Goal: Task Accomplishment & Management: Use online tool/utility

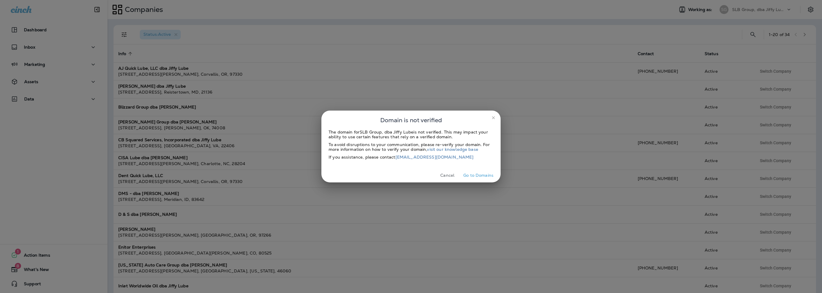
click at [451, 177] on button "Cancel" at bounding box center [447, 175] width 22 height 9
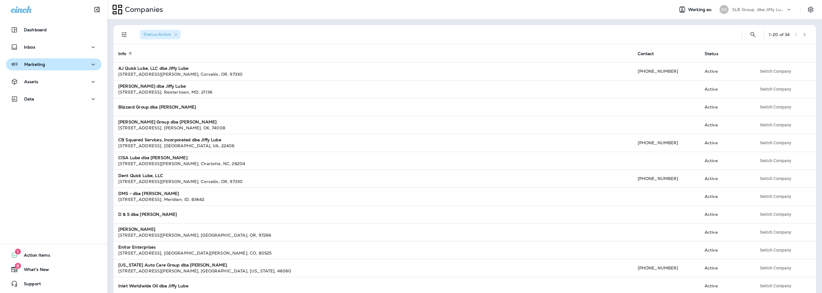
click at [41, 62] on p "Marketing" at bounding box center [34, 64] width 21 height 5
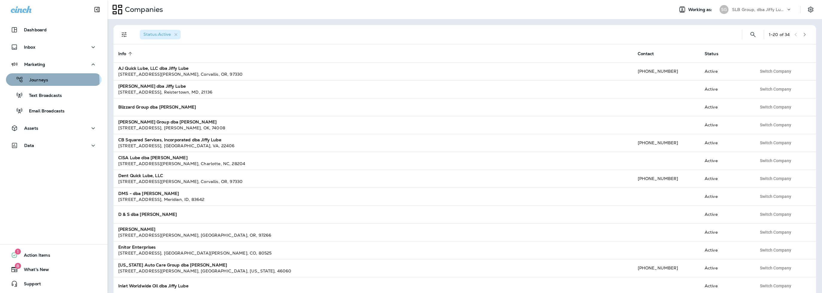
click at [40, 81] on p "Journeys" at bounding box center [35, 81] width 25 height 6
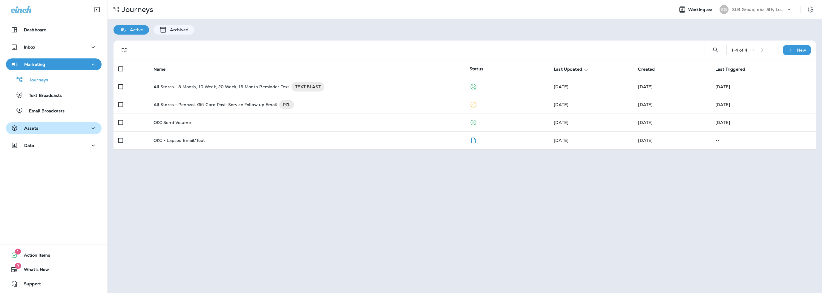
click at [39, 130] on div "Assets" at bounding box center [54, 128] width 86 height 7
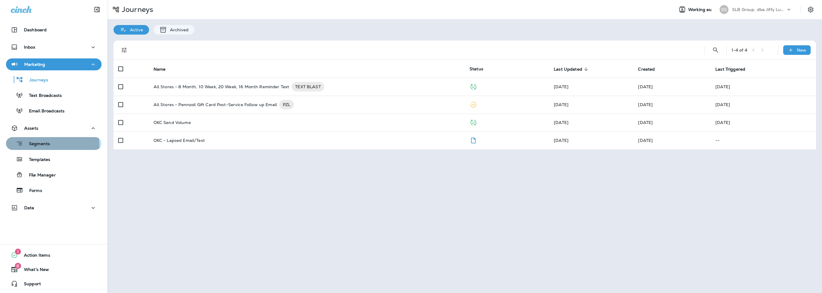
click at [42, 145] on p "Segments" at bounding box center [36, 144] width 27 height 6
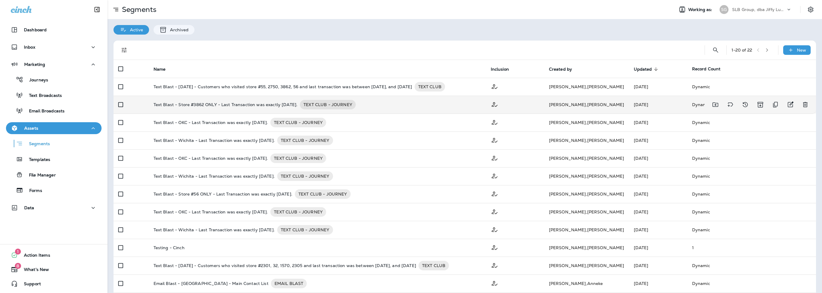
click at [259, 105] on p "Text Blast - Store #3862 ONLY - Last Transaction was exactly [DATE]." at bounding box center [225, 105] width 144 height 10
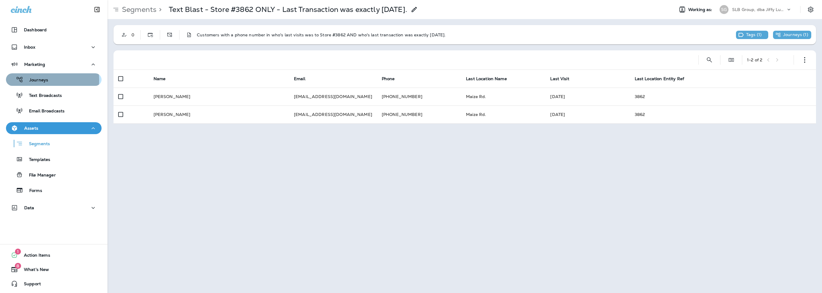
click at [41, 80] on p "Journeys" at bounding box center [35, 81] width 25 height 6
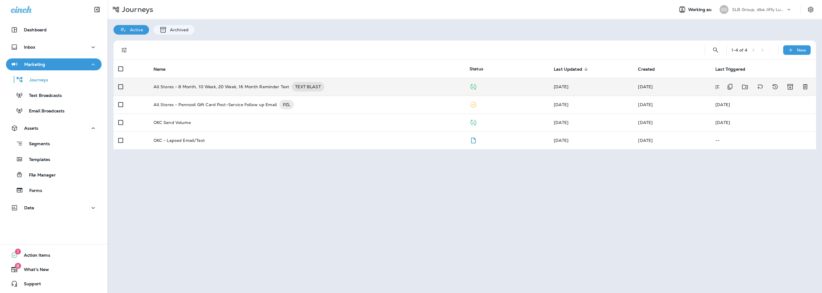
click at [227, 87] on p "All Stores - 8 Month, 10 Week, 20 Week, 16 Month Reminder Text" at bounding box center [221, 87] width 136 height 10
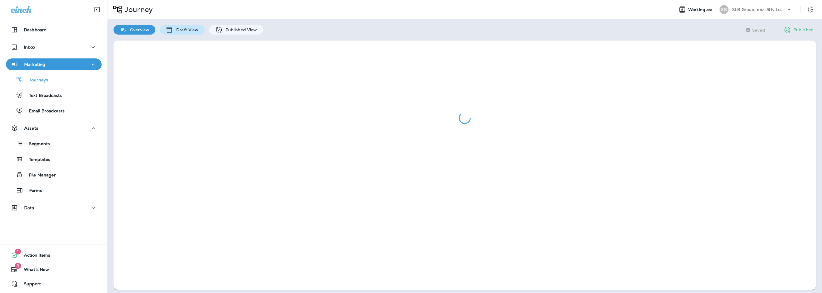
click at [189, 29] on p "Draft View" at bounding box center [185, 29] width 25 height 5
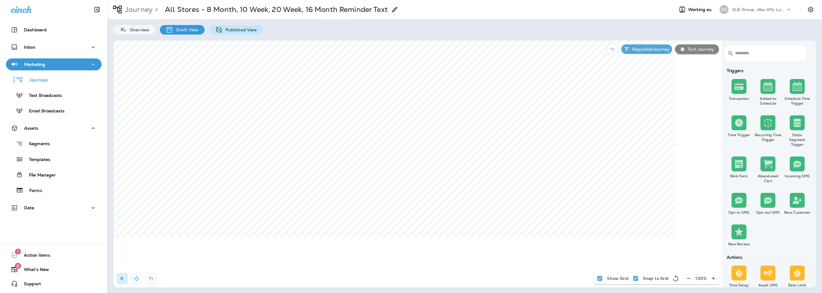
click at [244, 29] on p "Published View" at bounding box center [239, 29] width 35 height 5
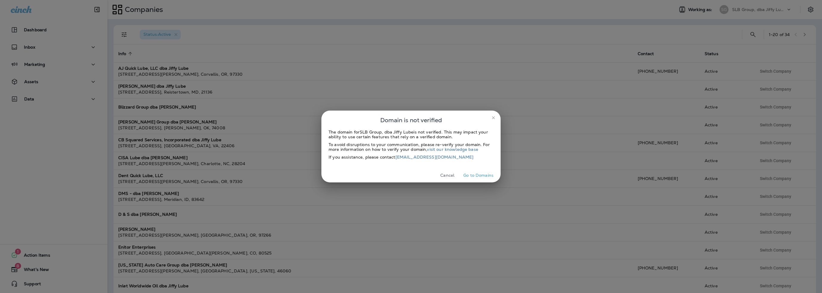
drag, startPoint x: 453, startPoint y: 175, endPoint x: 406, endPoint y: 172, distance: 46.7
click at [453, 175] on button "Cancel" at bounding box center [447, 175] width 22 height 9
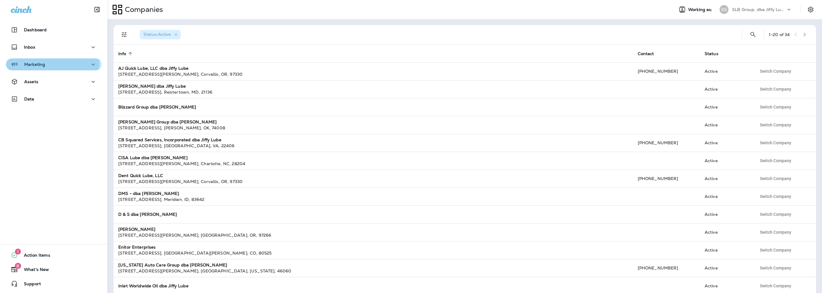
click at [24, 61] on div "Marketing" at bounding box center [28, 64] width 34 height 7
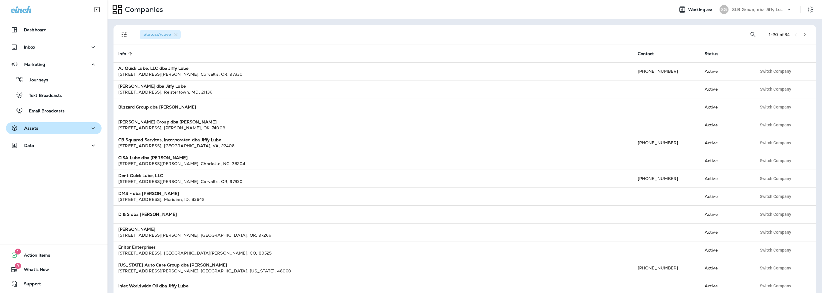
click at [31, 126] on p "Assets" at bounding box center [31, 128] width 14 height 5
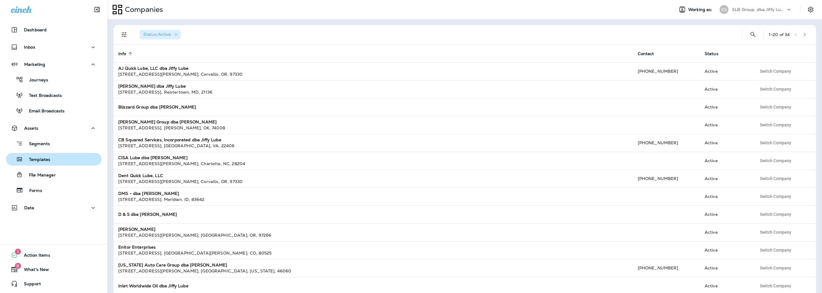
click at [39, 159] on p "Templates" at bounding box center [36, 160] width 27 height 6
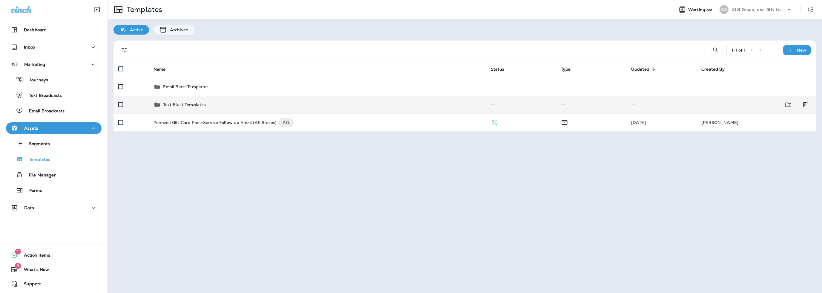
click at [184, 105] on p "Text Blast Templates" at bounding box center [184, 104] width 43 height 5
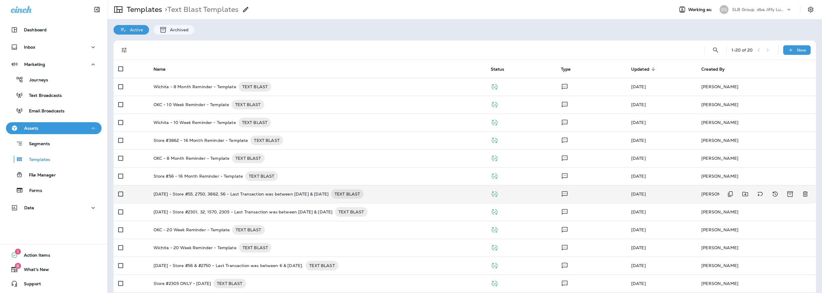
click at [328, 193] on p "9-19-25 - Store #55, 2750, 3862, 56 - Last Transaction was between March 18, 20…" at bounding box center [240, 195] width 175 height 10
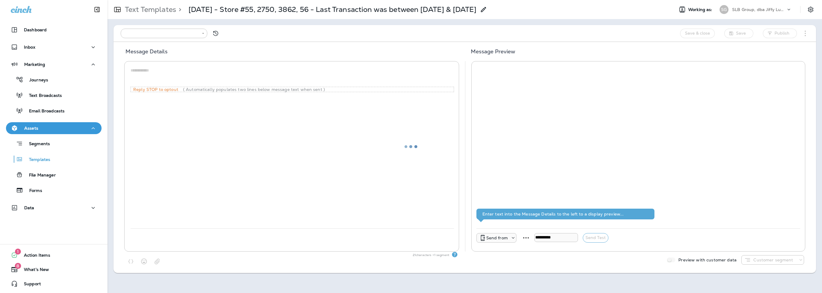
type input "**********"
type textarea "**********"
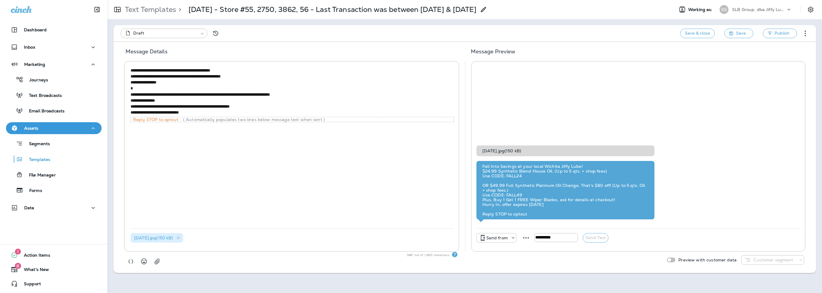
click at [496, 239] on p "Send from" at bounding box center [496, 238] width 21 height 5
click at [490, 209] on p "+1 (316) 333-7874" at bounding box center [496, 209] width 41 height 5
click at [568, 236] on input "tel" at bounding box center [575, 237] width 44 height 9
type input "**********"
click at [612, 238] on button "Send Test" at bounding box center [615, 238] width 26 height 10
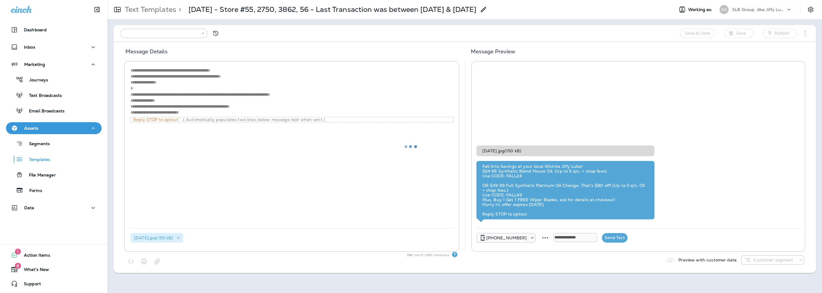
type input "**********"
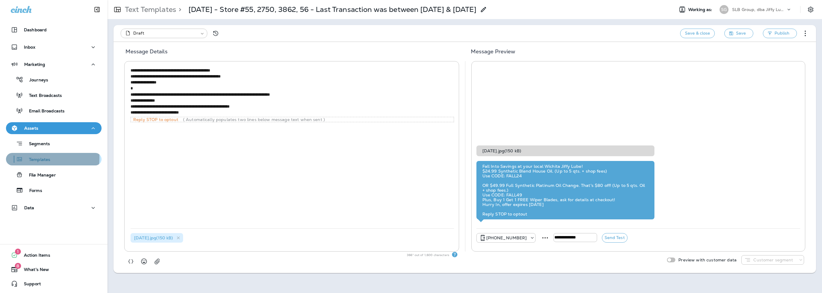
click at [35, 158] on p "Templates" at bounding box center [36, 160] width 27 height 6
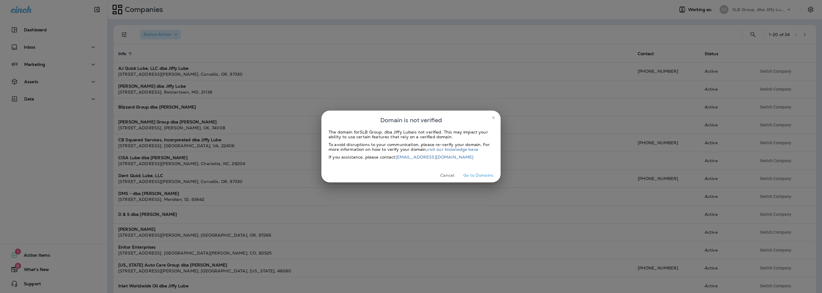
click at [444, 175] on button "Cancel" at bounding box center [447, 175] width 22 height 9
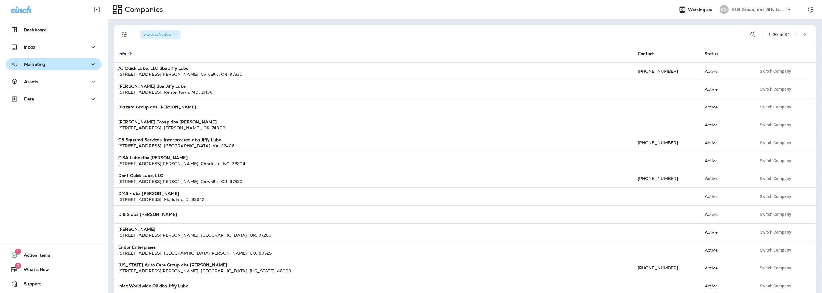
click at [43, 69] on button "Marketing" at bounding box center [54, 65] width 96 height 12
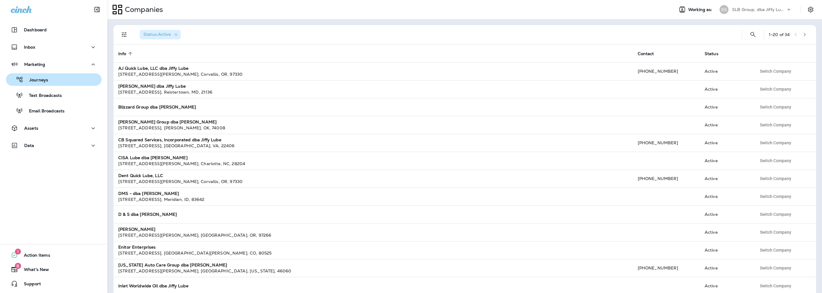
click at [43, 80] on p "Journeys" at bounding box center [35, 81] width 25 height 6
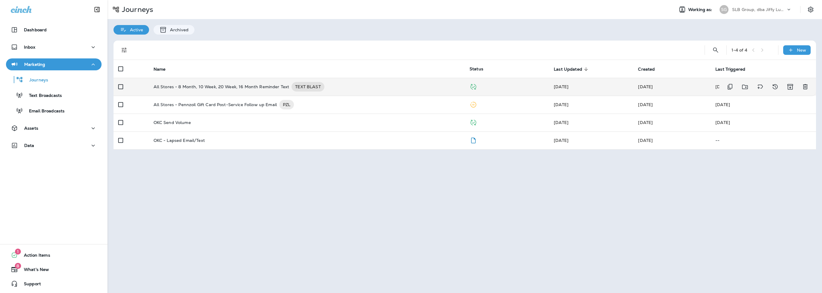
click at [226, 87] on p "All Stores - 8 Month, 10 Week, 20 Week, 16 Month Reminder Text" at bounding box center [221, 87] width 136 height 10
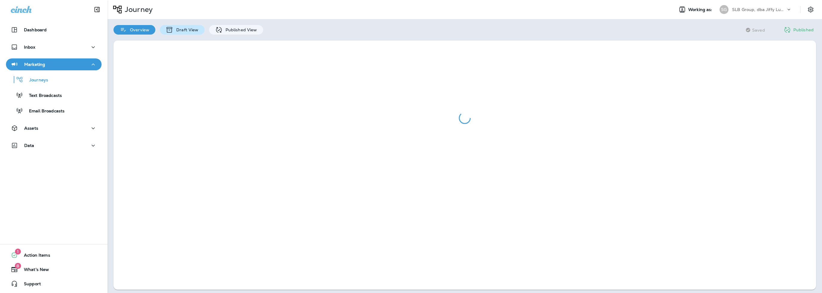
click at [193, 30] on p "Draft View" at bounding box center [185, 29] width 25 height 5
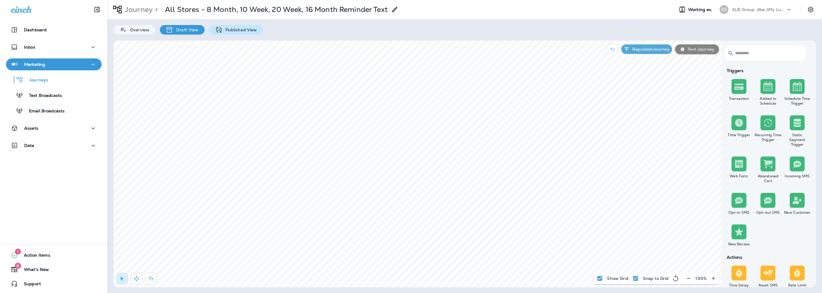
click at [225, 30] on p "Published View" at bounding box center [239, 29] width 35 height 5
